Goal: Task Accomplishment & Management: Complete application form

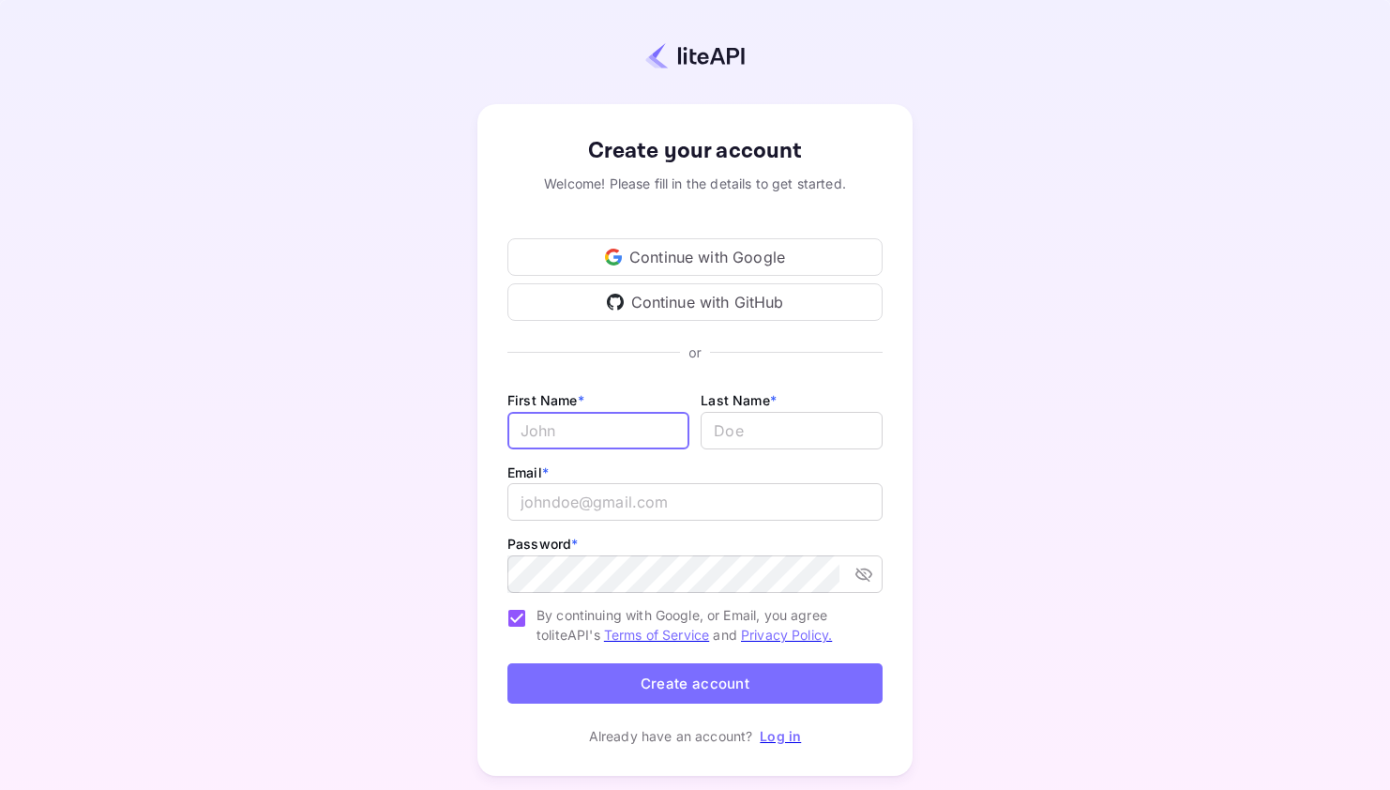
click at [604, 429] on input "Email *" at bounding box center [598, 431] width 182 height 38
type input "[PERSON_NAME]"
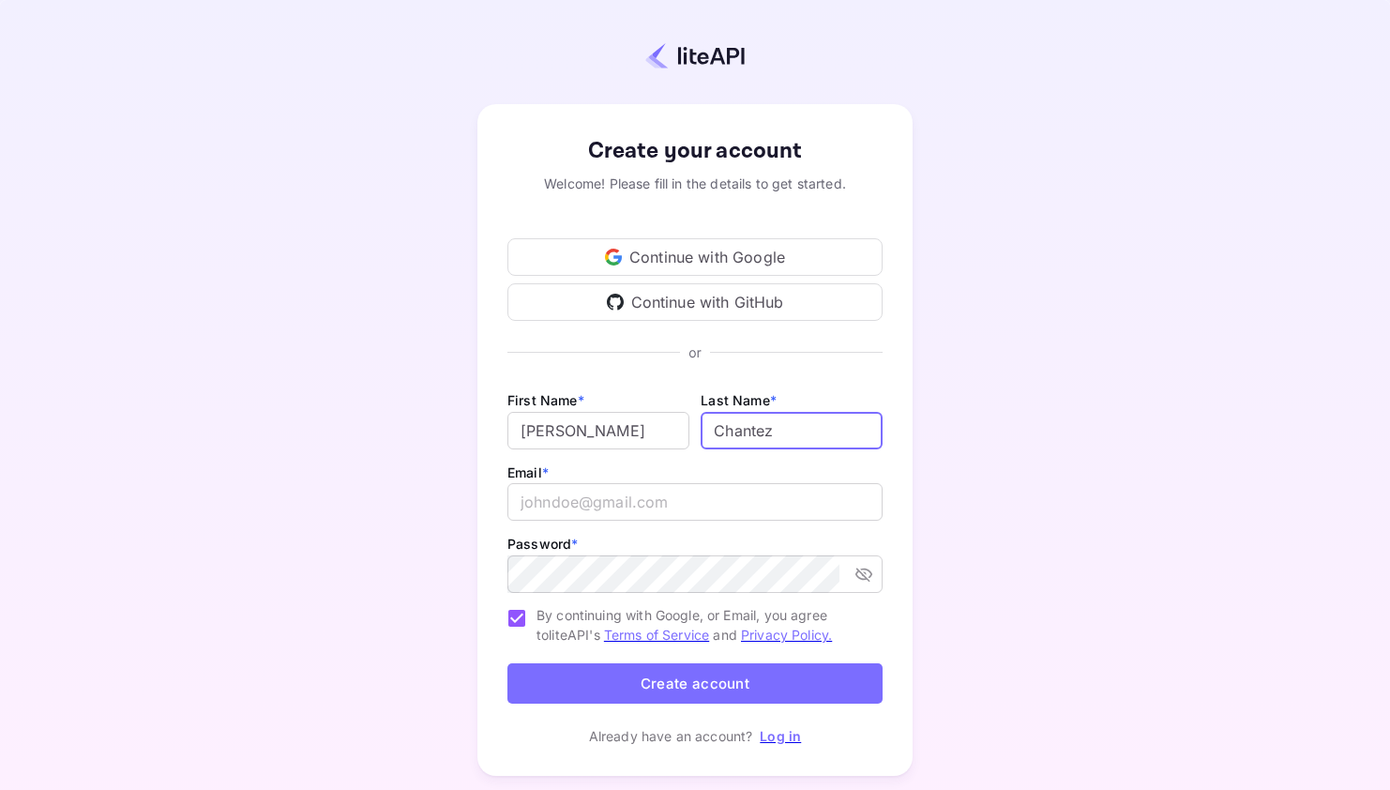
type input "Chantez"
click at [610, 490] on input "email" at bounding box center [694, 502] width 375 height 38
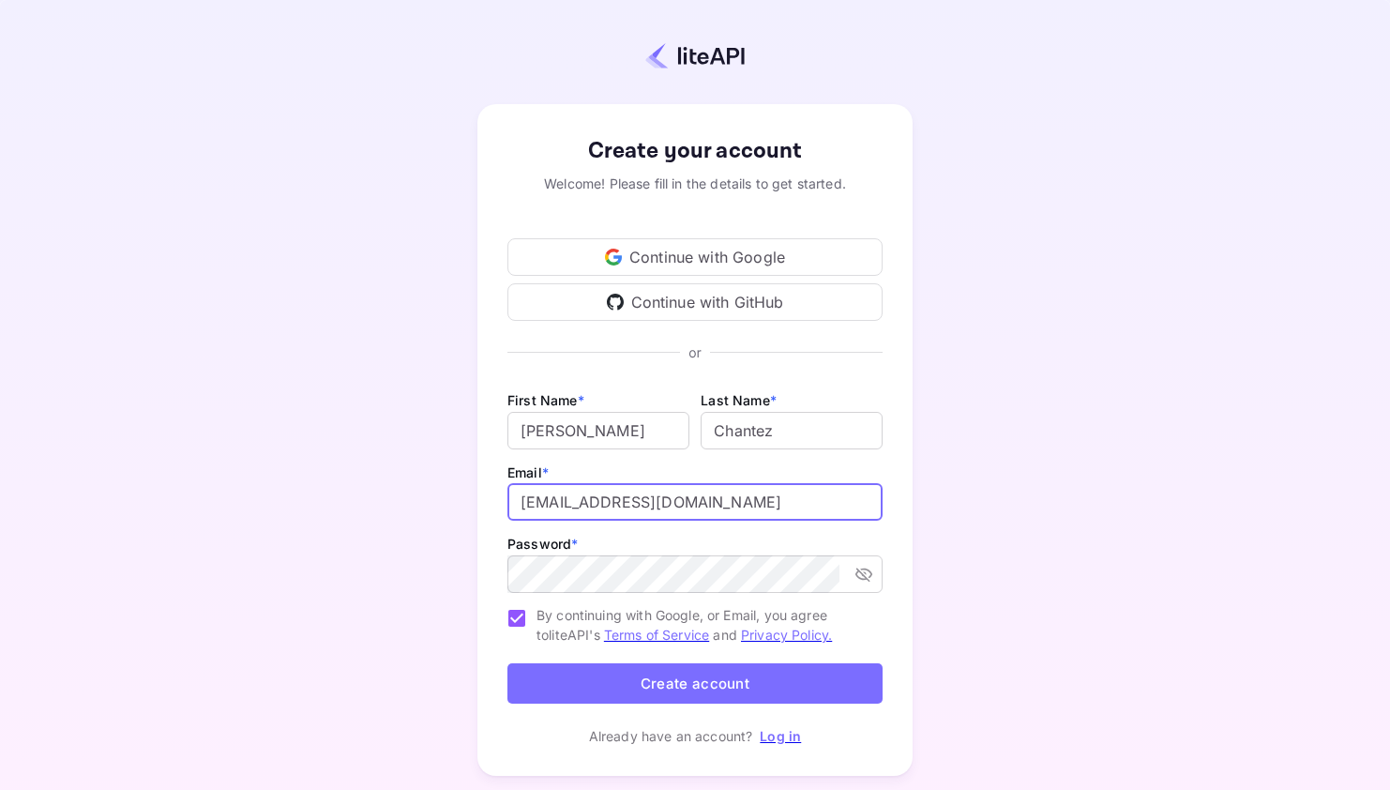
type input "[EMAIL_ADDRESS][DOMAIN_NAME]"
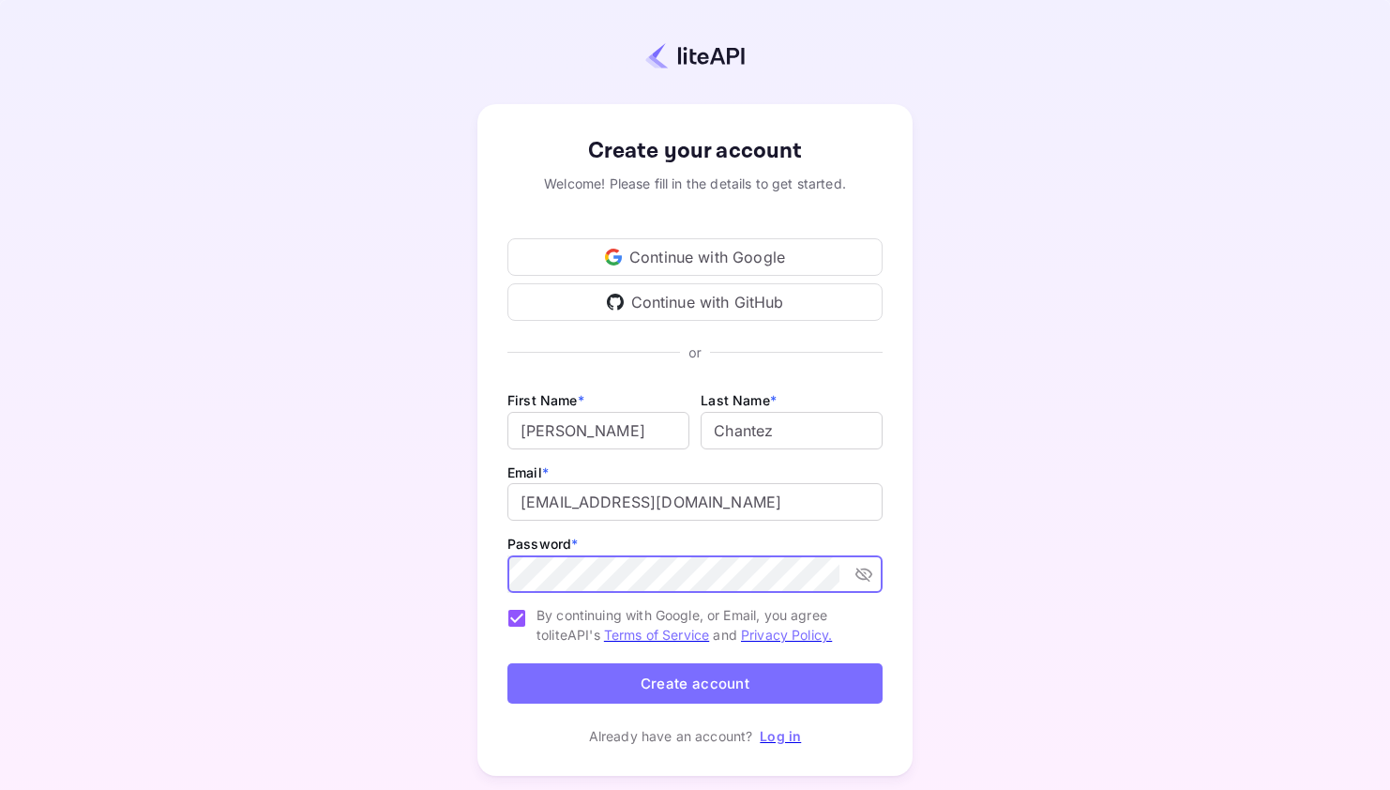
drag, startPoint x: 688, startPoint y: 685, endPoint x: 940, endPoint y: 595, distance: 266.9
click at [689, 683] on button "Create account" at bounding box center [694, 683] width 375 height 40
click at [872, 577] on icon "toggle password visibility" at bounding box center [863, 574] width 19 height 19
drag, startPoint x: 741, startPoint y: 685, endPoint x: 881, endPoint y: 637, distance: 148.9
click at [741, 684] on button "Create account" at bounding box center [694, 683] width 375 height 40
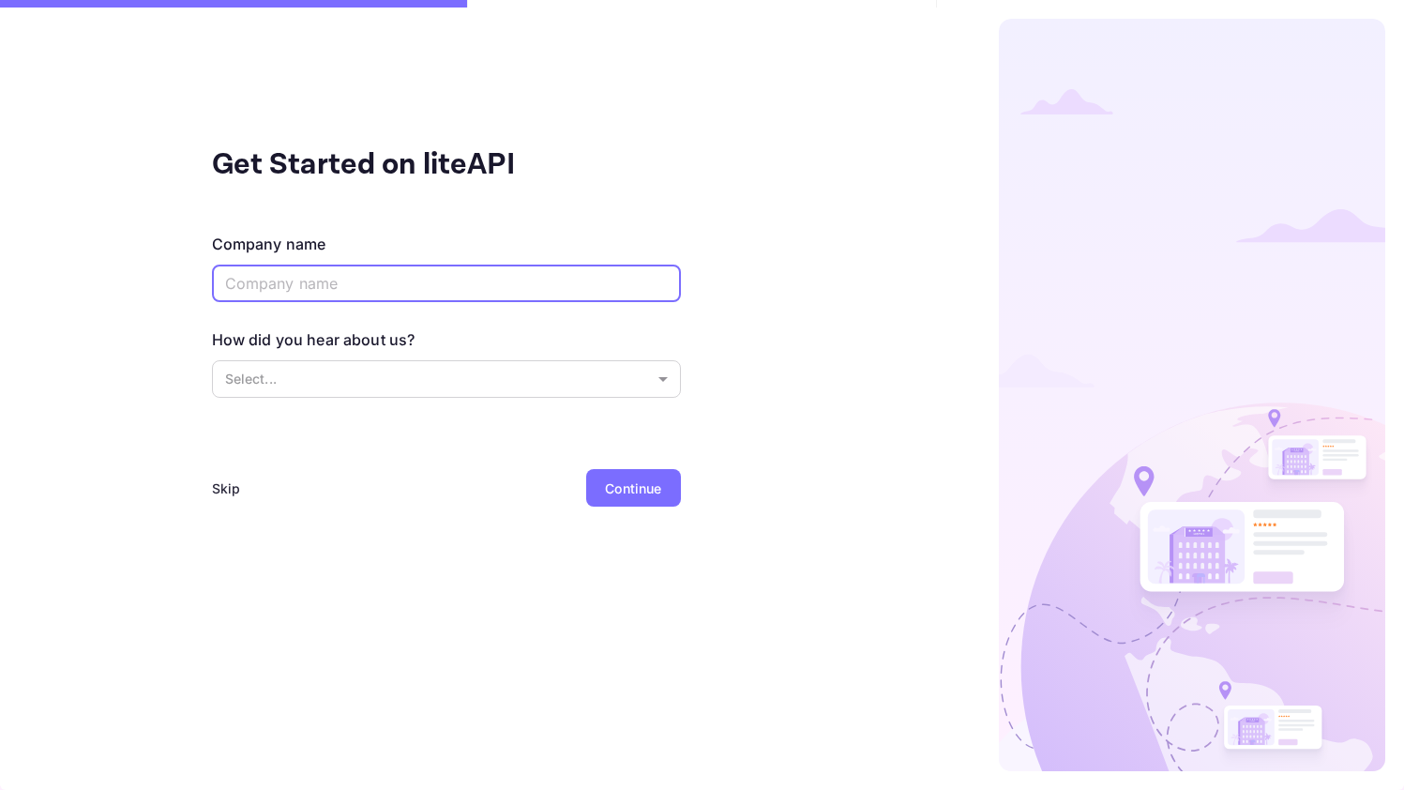
click at [497, 285] on input "text" at bounding box center [446, 283] width 469 height 38
type input "Crinnotech"
click at [474, 367] on body "Get Started on liteAPI Company name [PERSON_NAME] ​ How did you hear about us? …" at bounding box center [702, 395] width 1404 height 790
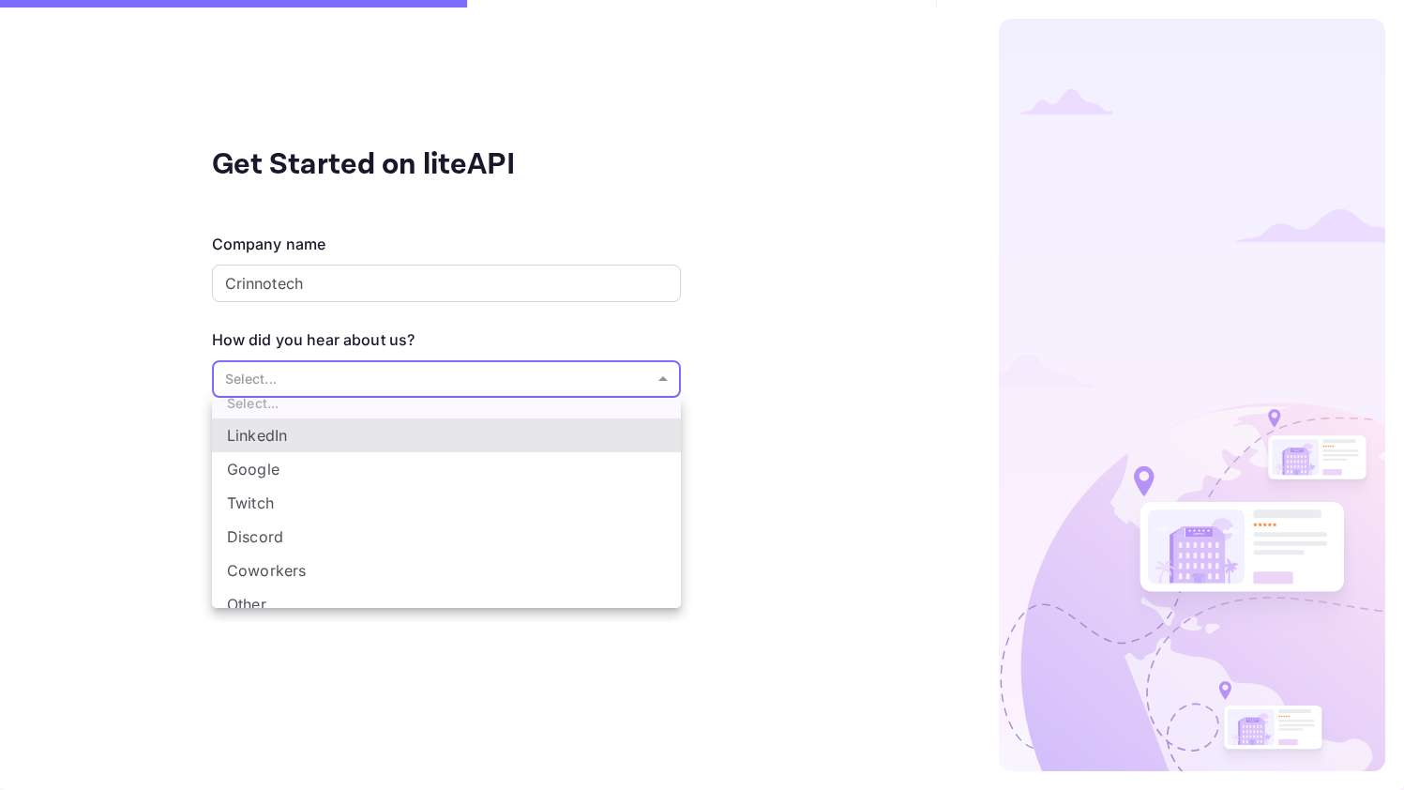
scroll to position [31, 0]
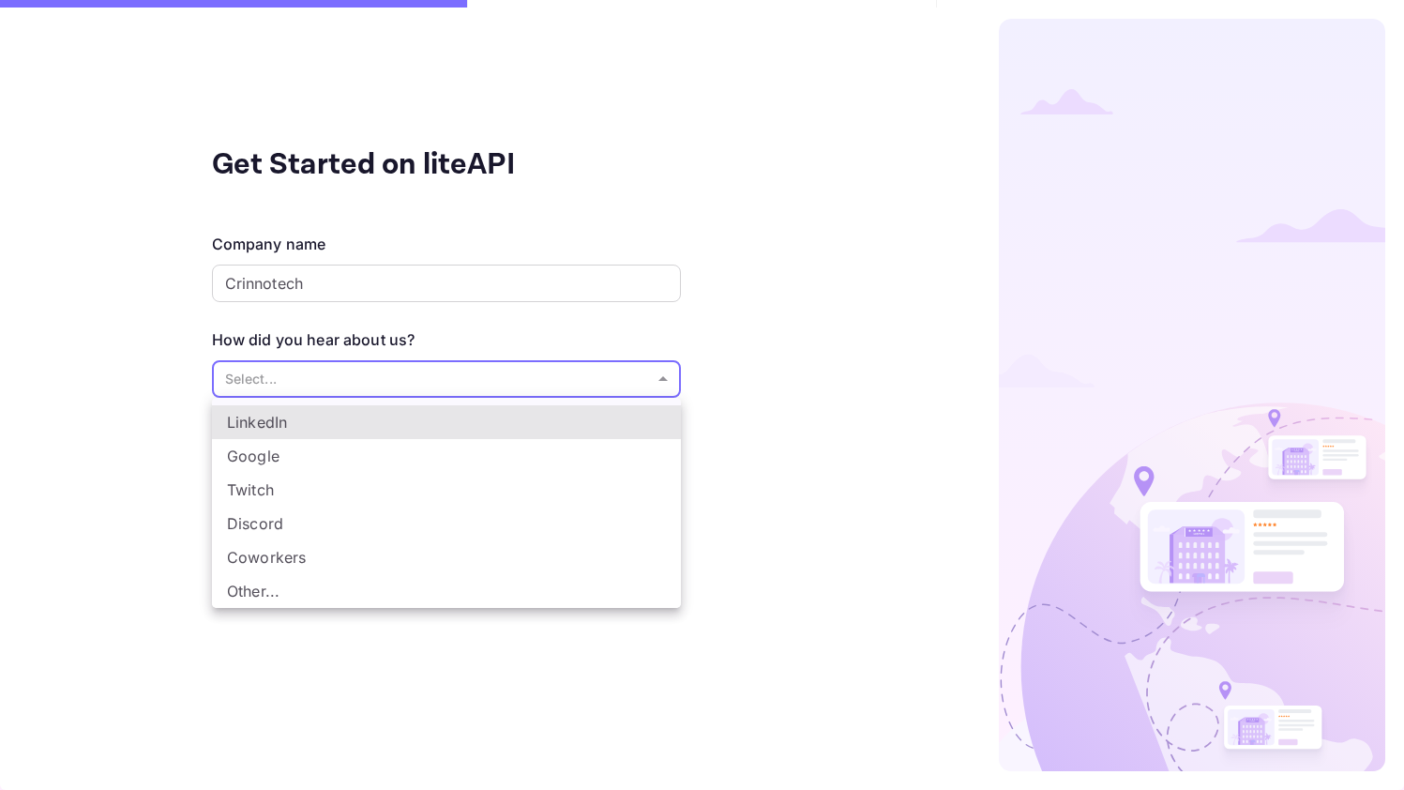
click at [354, 591] on li "Other..." at bounding box center [446, 591] width 469 height 34
type input "Other..."
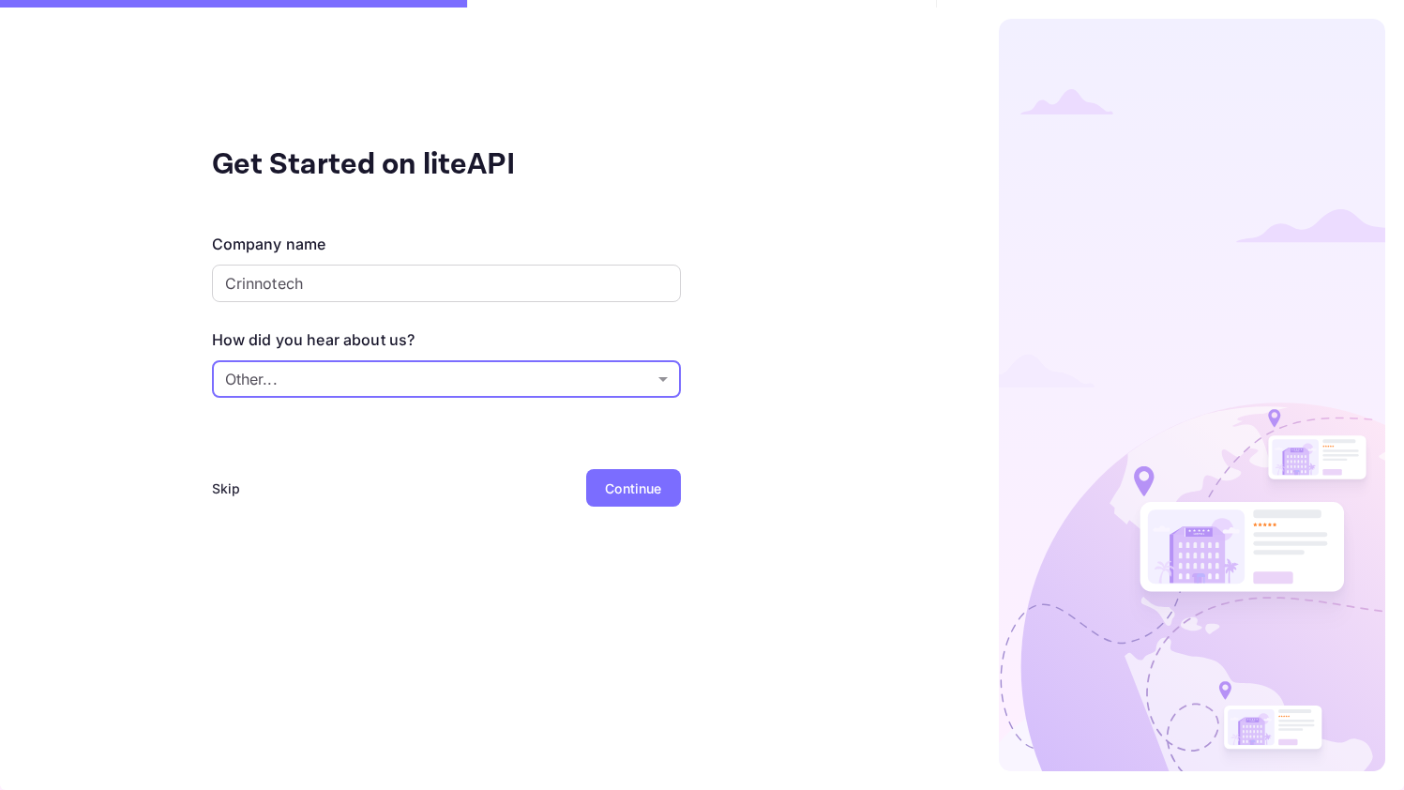
click at [625, 489] on div "Continue" at bounding box center [633, 488] width 56 height 20
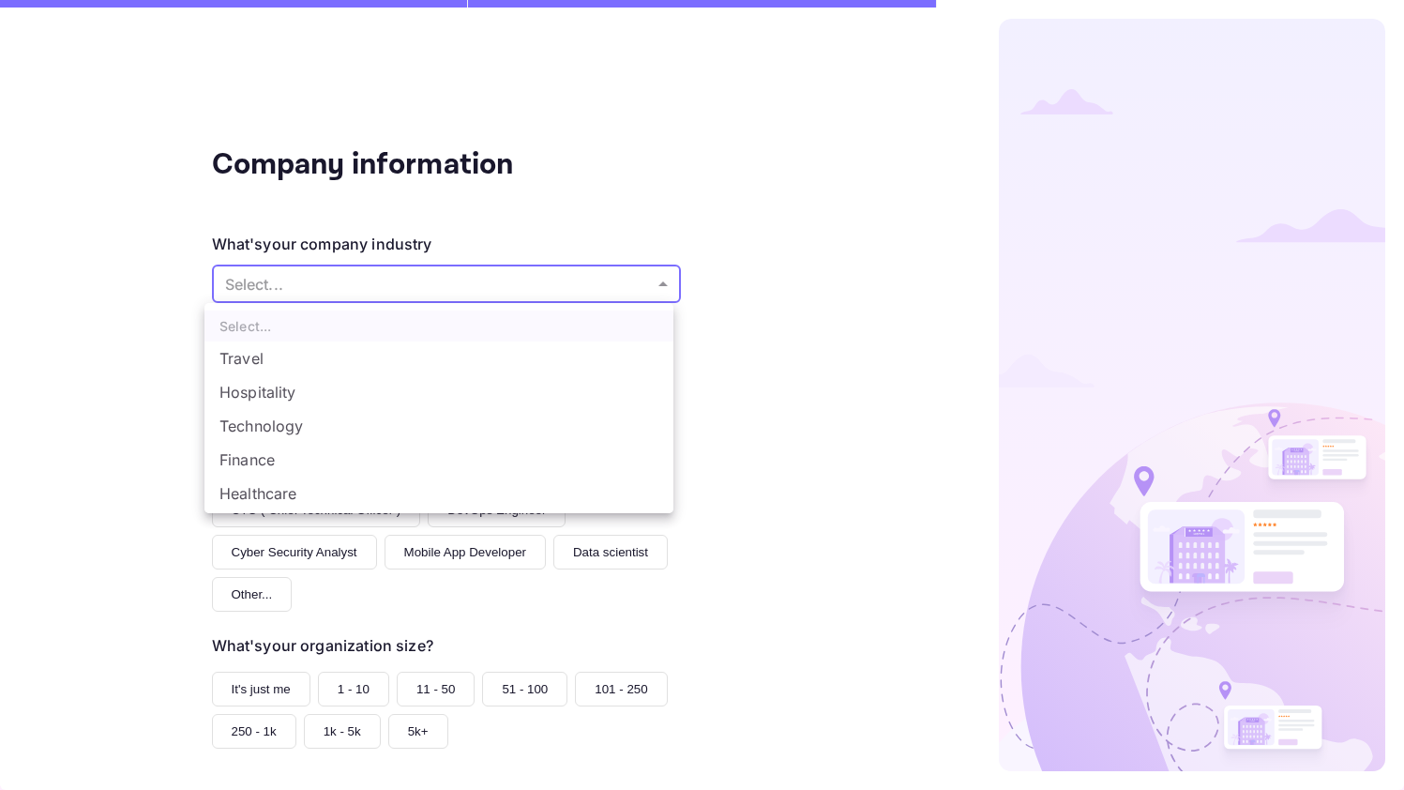
click at [375, 284] on body "Company information What's your company industry Select... ​ What best describe…" at bounding box center [702, 395] width 1404 height 790
click at [409, 352] on li "Travel" at bounding box center [438, 358] width 469 height 34
type input "Travel"
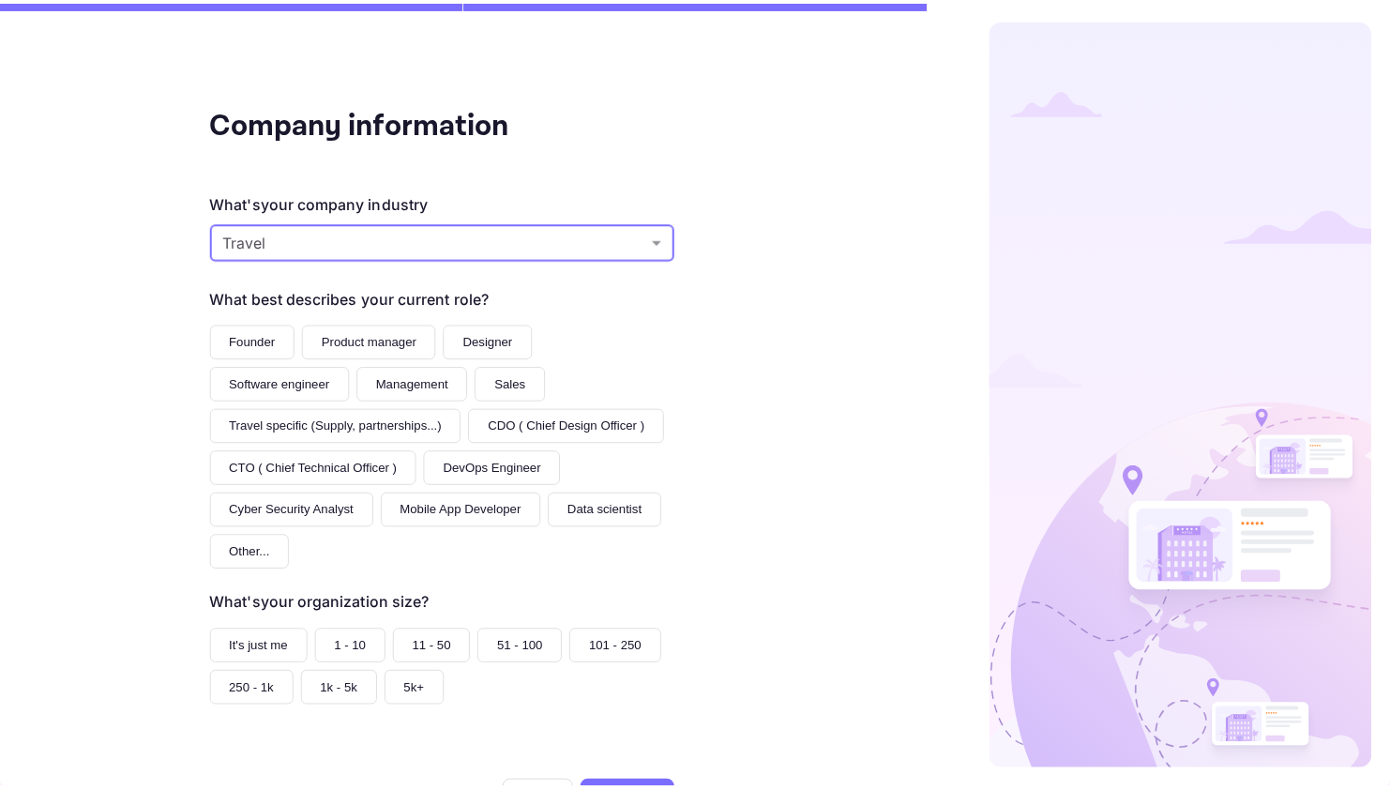
scroll to position [120, 0]
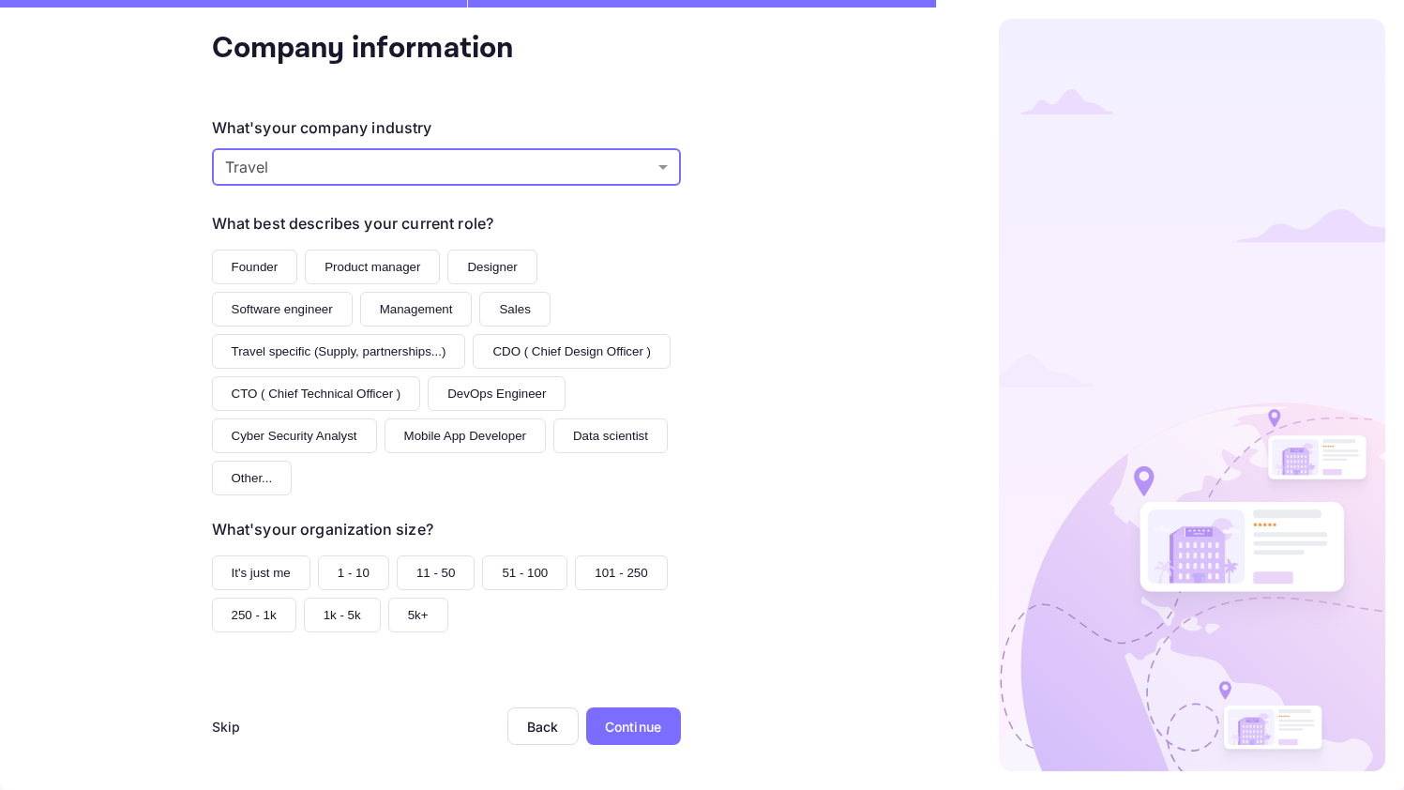
drag, startPoint x: 339, startPoint y: 390, endPoint x: 441, endPoint y: 382, distance: 102.6
click at [339, 390] on button "CTO ( Chief Technical Officer )" at bounding box center [316, 393] width 209 height 35
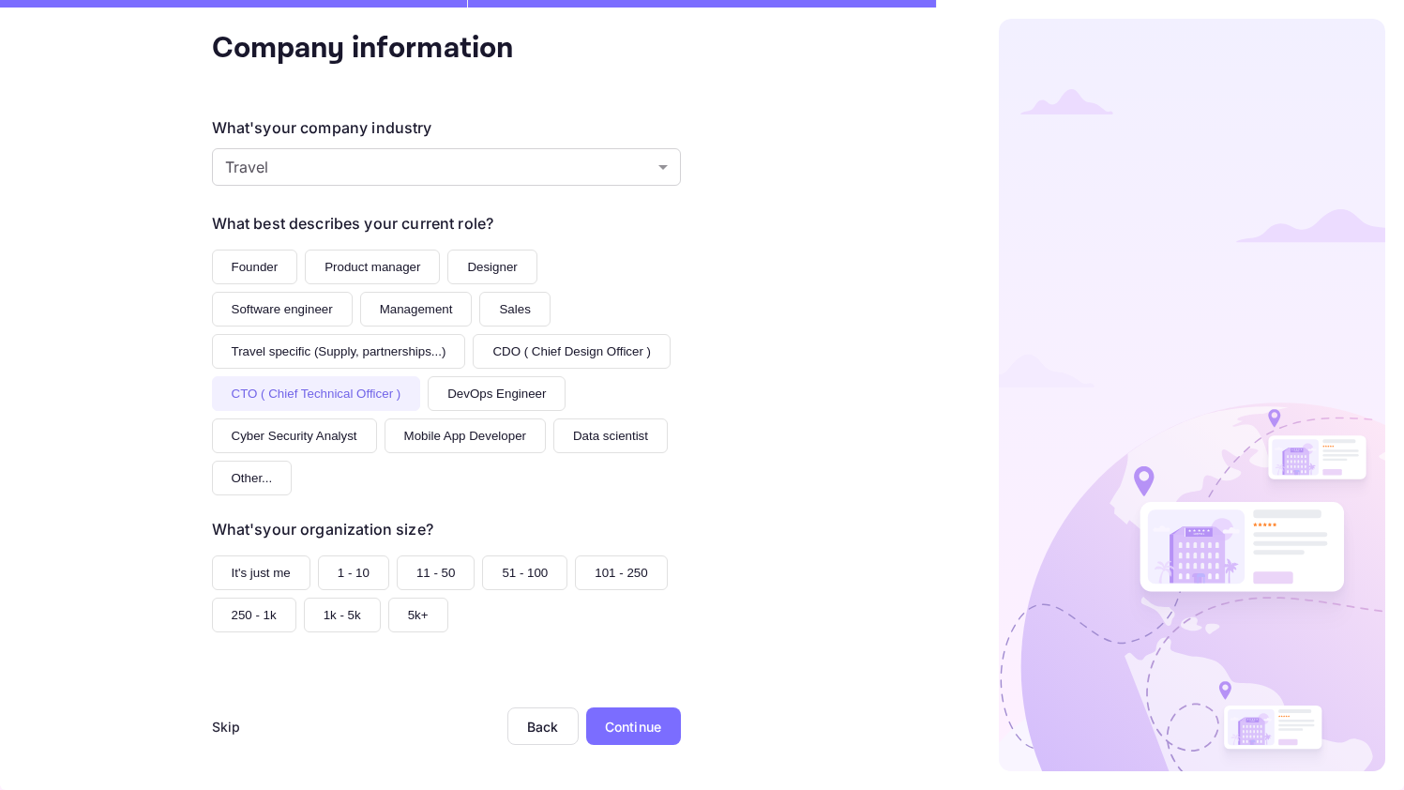
click at [345, 571] on button "1 - 10" at bounding box center [353, 572] width 71 height 35
click at [616, 728] on div "Continue" at bounding box center [633, 726] width 56 height 20
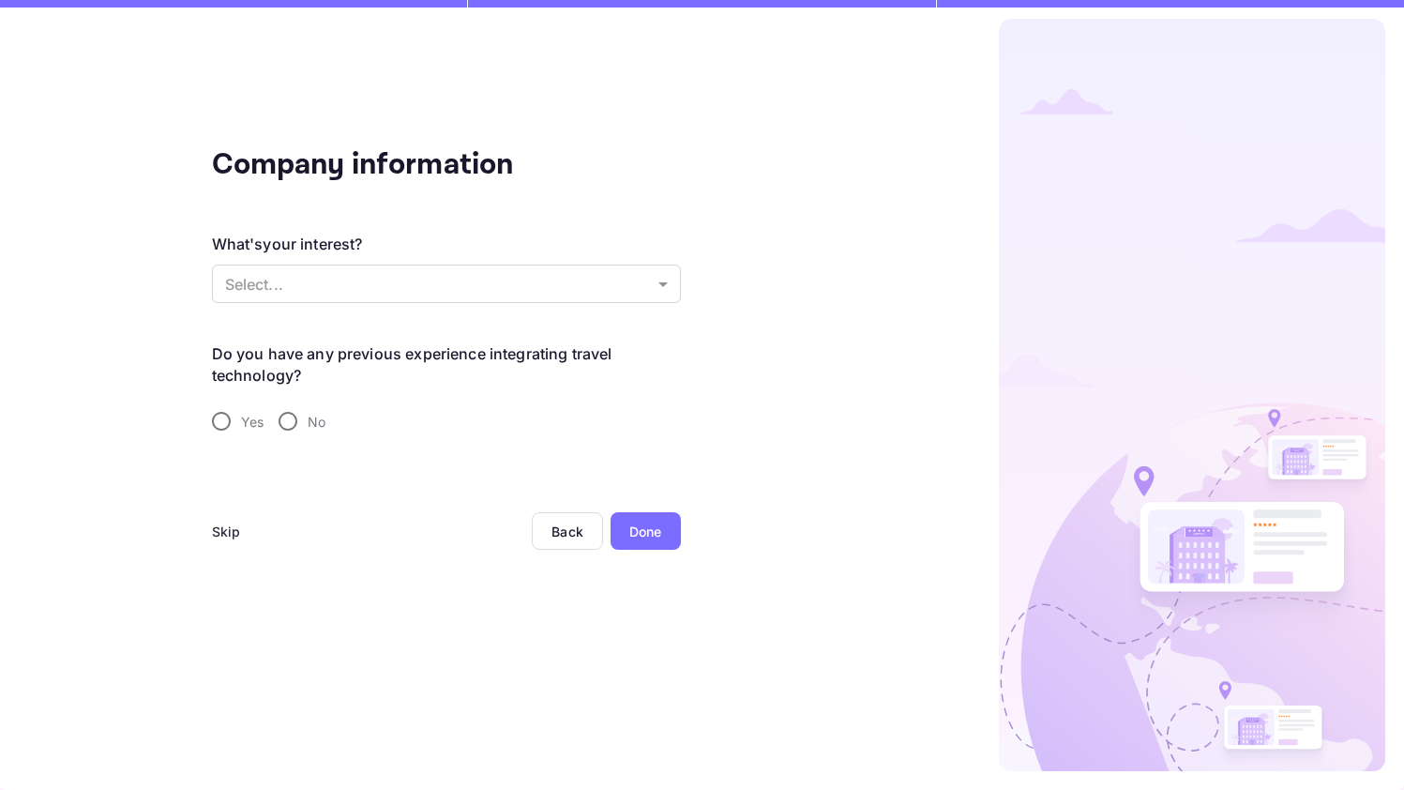
click at [212, 521] on div "Skip" at bounding box center [226, 531] width 29 height 20
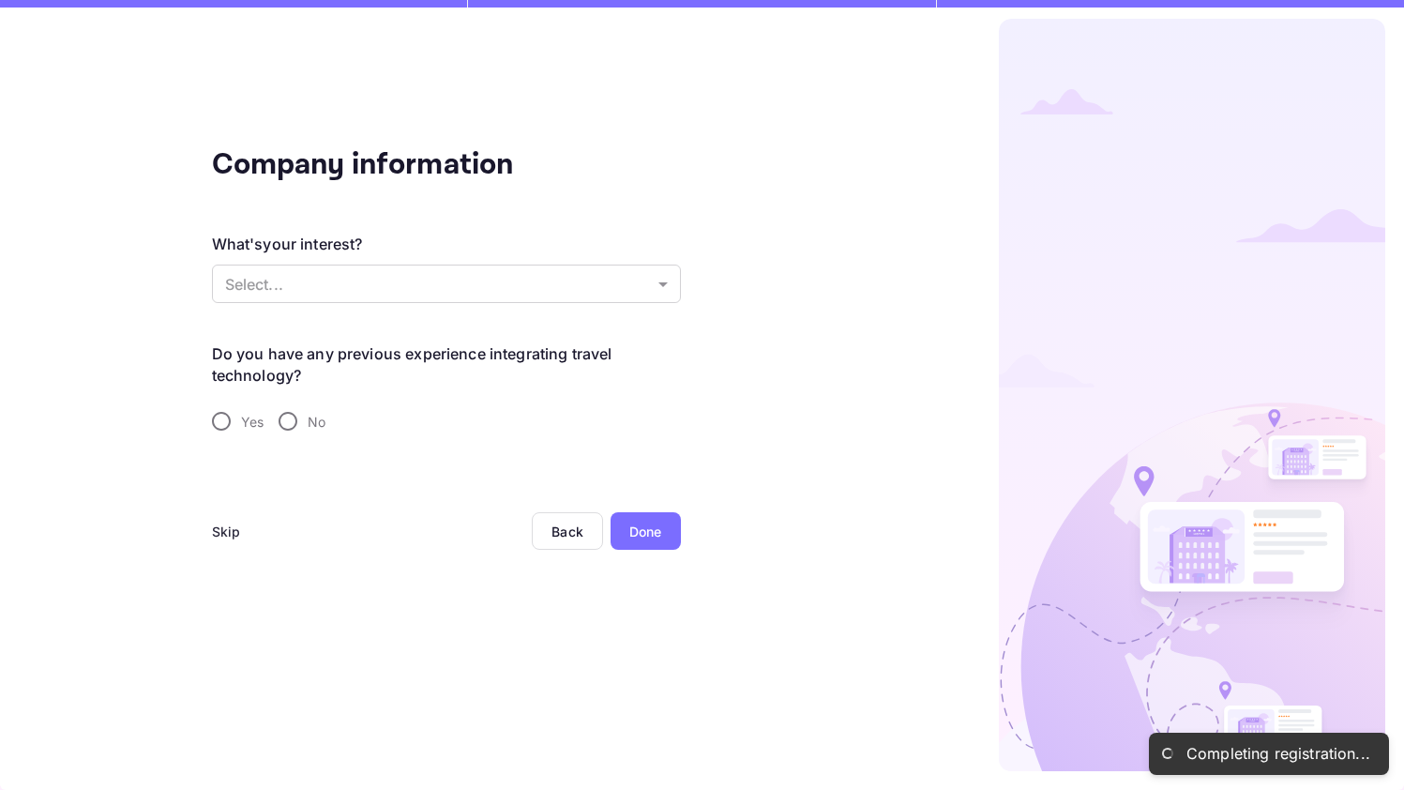
click at [220, 528] on div "Skip" at bounding box center [226, 531] width 29 height 20
click at [226, 533] on div "Skip" at bounding box center [226, 531] width 29 height 20
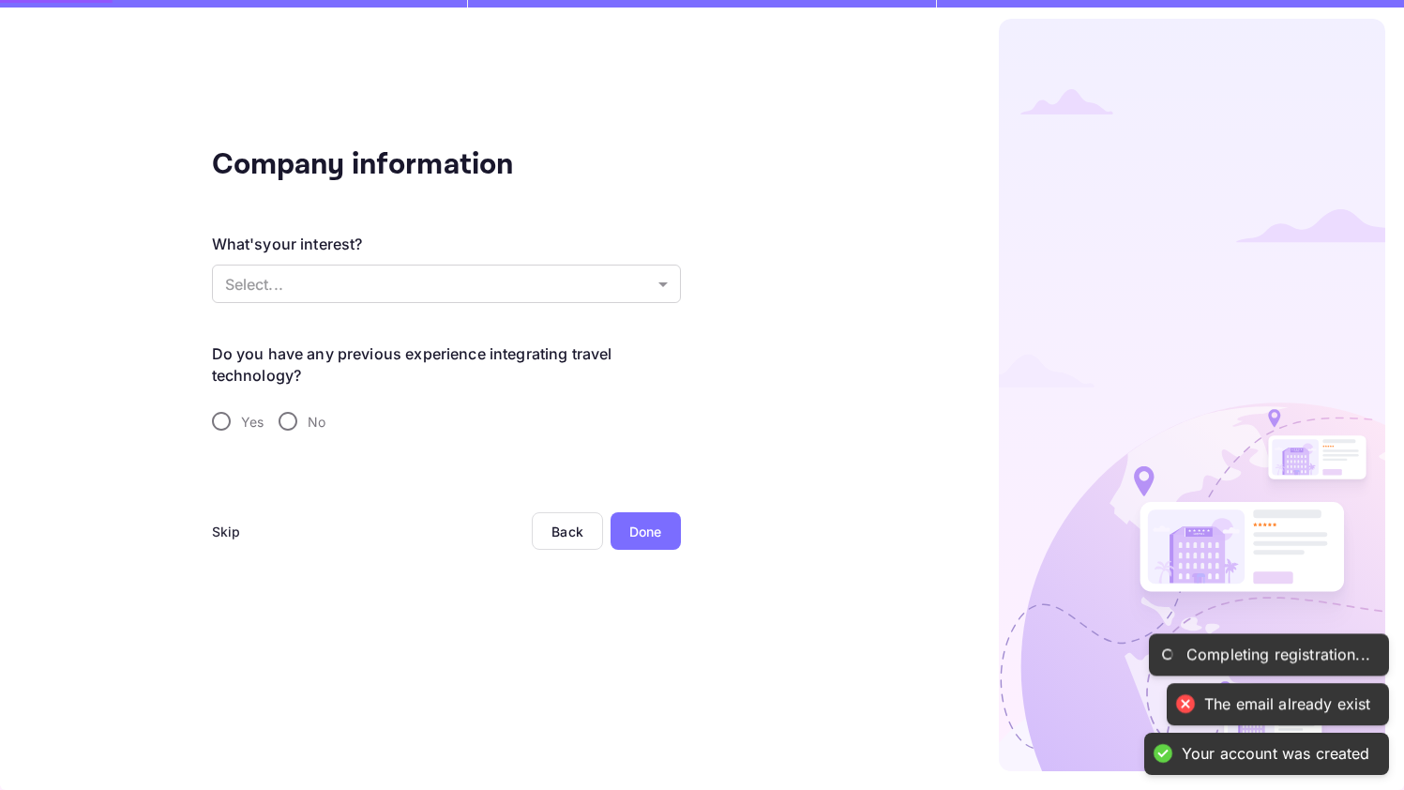
click at [224, 532] on div "Skip" at bounding box center [226, 531] width 29 height 20
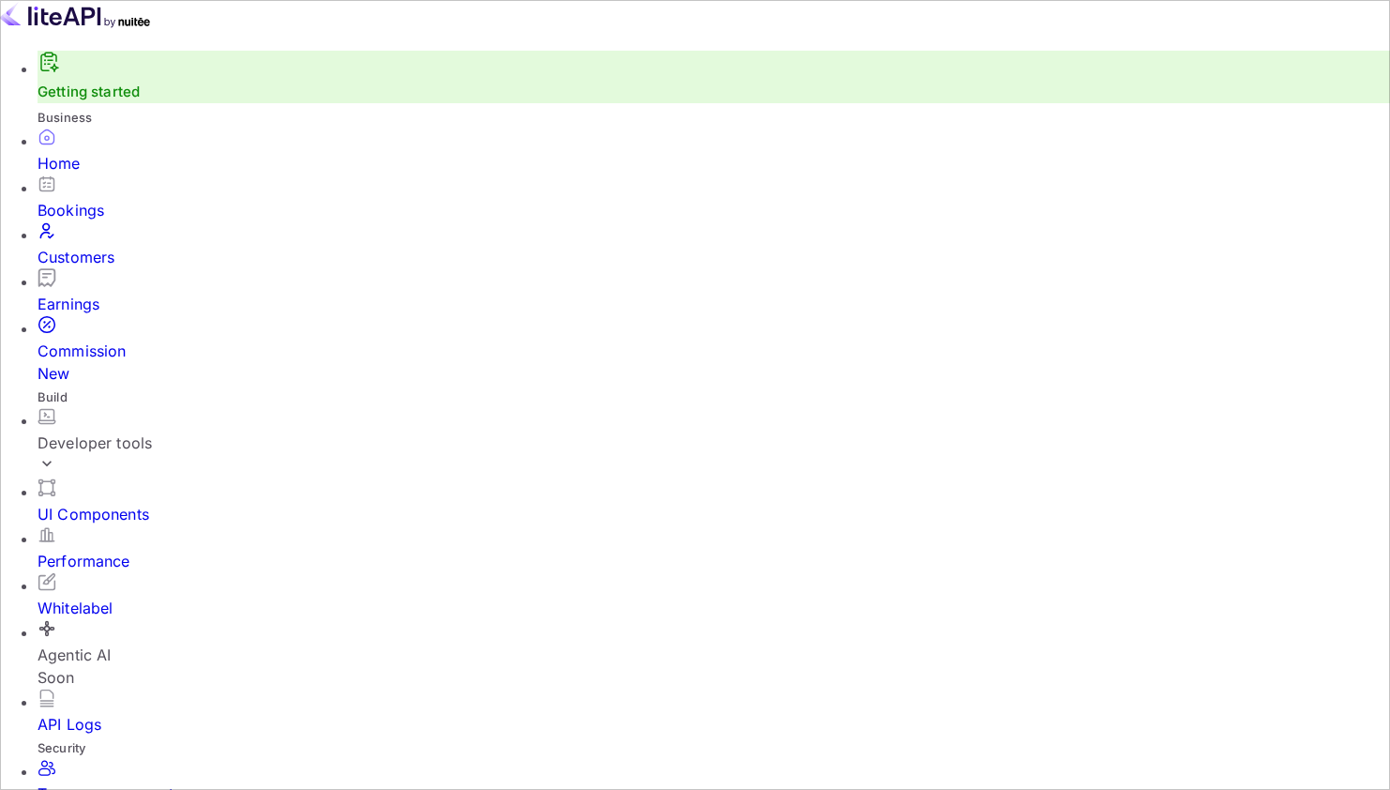
click at [168, 431] on div "Developer tools" at bounding box center [714, 442] width 1352 height 23
